Goal: Information Seeking & Learning: Understand process/instructions

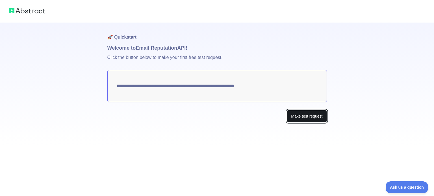
click at [319, 120] on button "Make test request" at bounding box center [307, 116] width 40 height 13
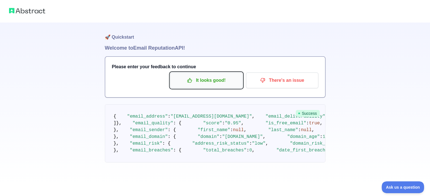
click at [227, 83] on p "It looks good!" at bounding box center [206, 81] width 64 height 10
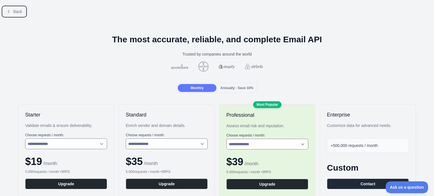
click at [8, 14] on button "Back" at bounding box center [14, 12] width 23 height 10
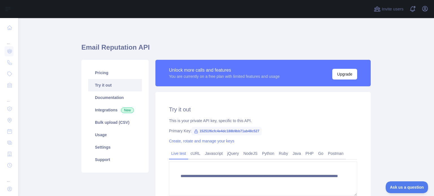
scroll to position [56, 0]
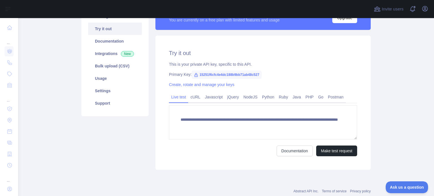
click at [194, 75] on icon at bounding box center [196, 75] width 5 height 5
click at [238, 73] on span "15251f6cfc4e4dc188b9bb71ab48c527" at bounding box center [227, 75] width 70 height 8
click at [217, 100] on link "Javascript" at bounding box center [214, 97] width 22 height 9
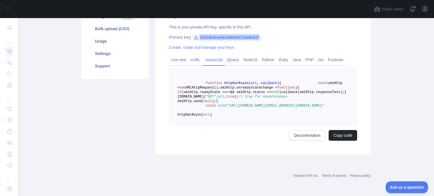
scroll to position [113, 0]
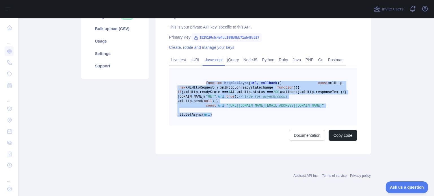
drag, startPoint x: 201, startPoint y: 63, endPoint x: 243, endPoint y: 125, distance: 75.5
click at [243, 125] on pre "function httpGetAsync ( url, callback ) { const xmlHttp = new XMLHttpRequest();…" at bounding box center [263, 97] width 188 height 58
copy code "function httpGetAsync ( url, callback ) { const xmlHttp = new XMLHttpRequest();…"
